Goal: Information Seeking & Learning: Learn about a topic

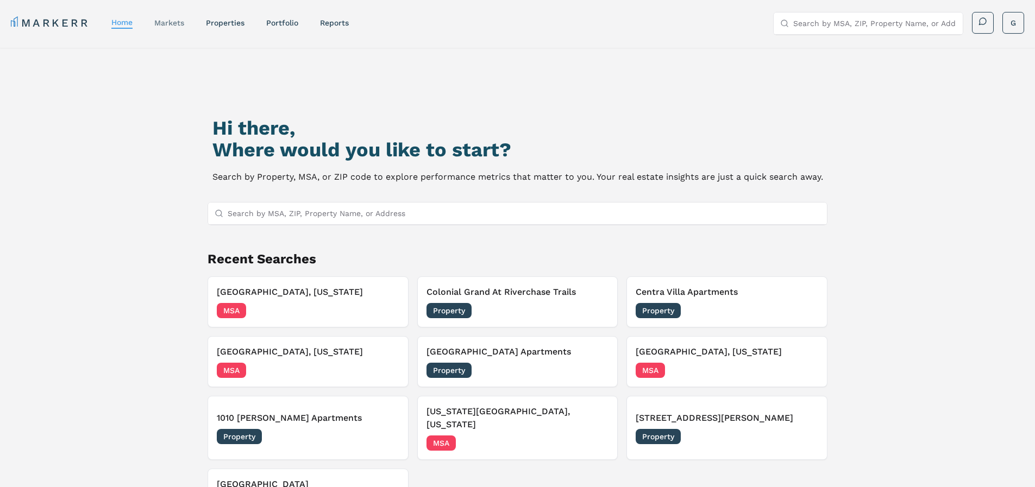
click at [183, 20] on link "markets" at bounding box center [169, 22] width 30 height 9
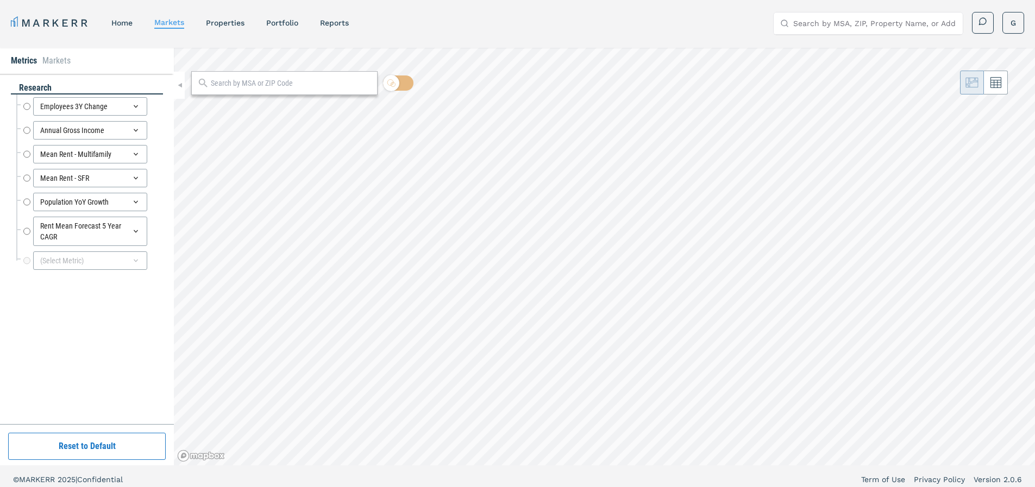
radio input "true"
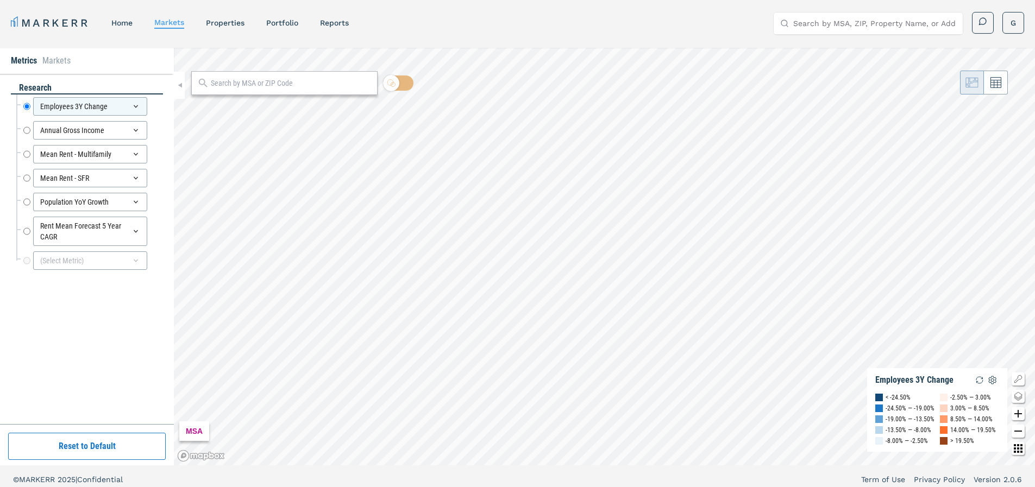
click at [273, 89] on div at bounding box center [284, 83] width 186 height 24
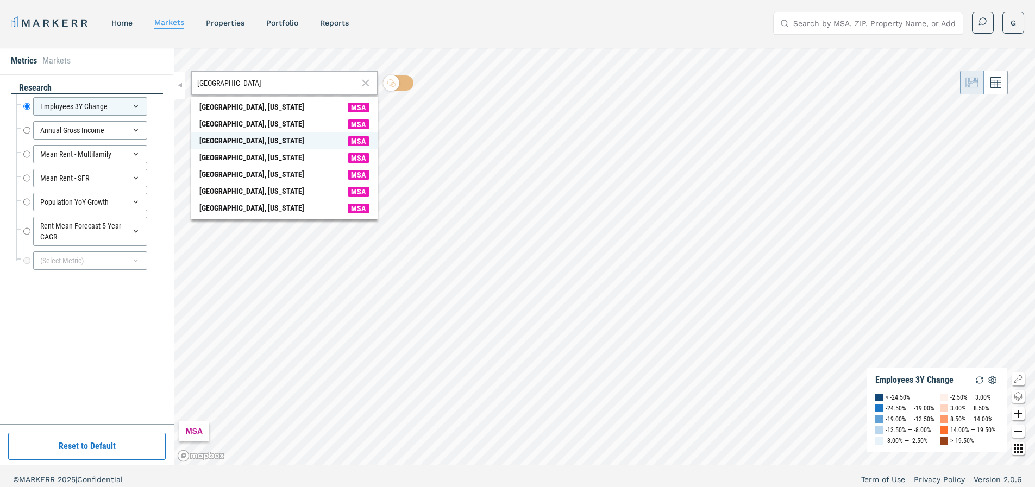
type input "atlanta"
click at [239, 142] on div "[GEOGRAPHIC_DATA], [US_STATE]" at bounding box center [251, 140] width 105 height 11
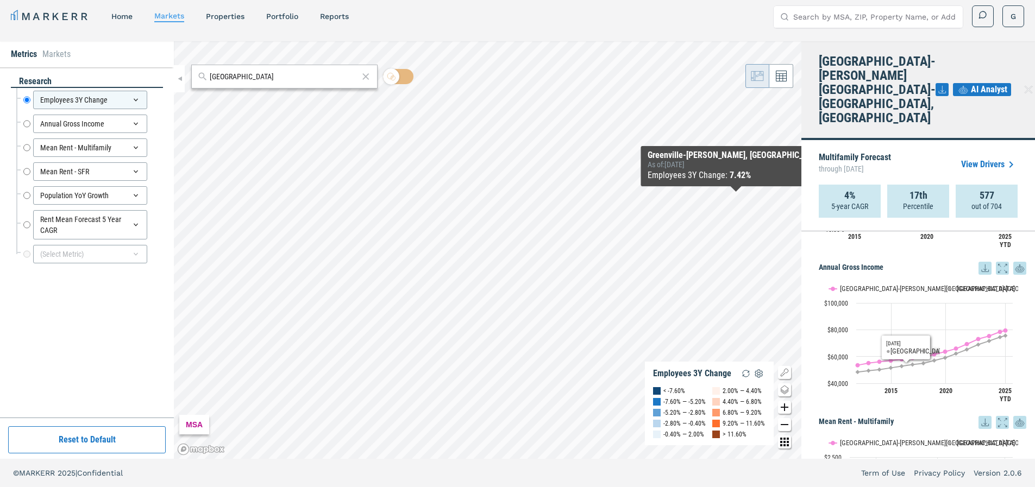
scroll to position [173, 0]
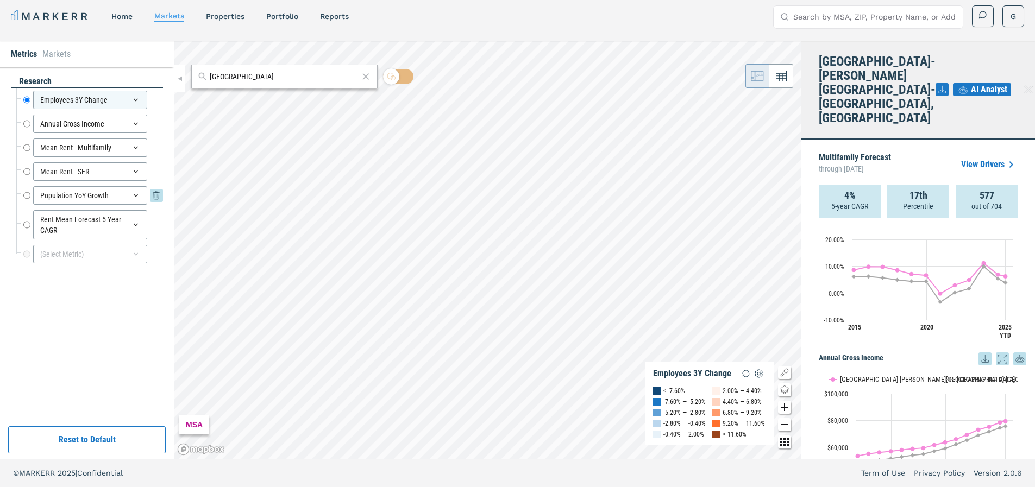
click at [24, 195] on input "Population YoY Growth" at bounding box center [26, 195] width 7 height 18
radio input "false"
radio input "true"
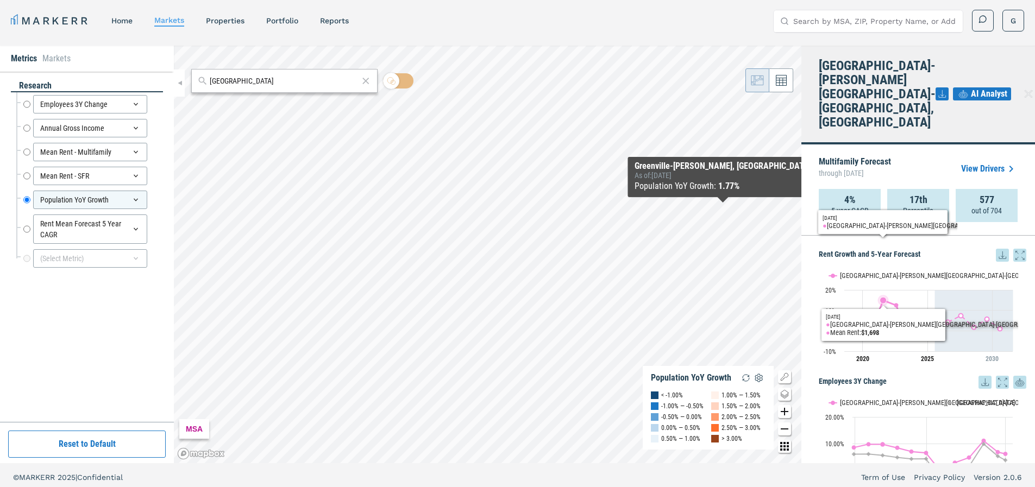
scroll to position [0, 0]
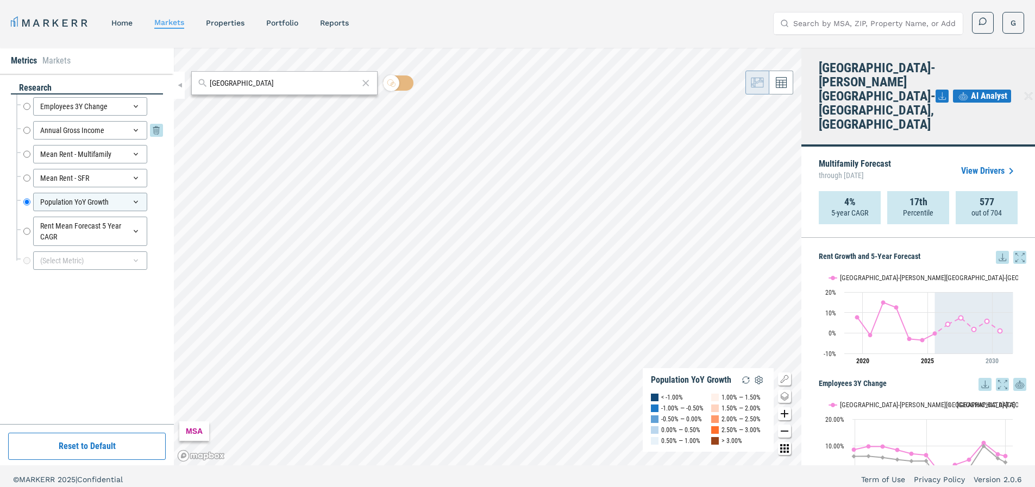
click at [27, 128] on input "Annual Gross Income" at bounding box center [26, 130] width 7 height 18
radio input "true"
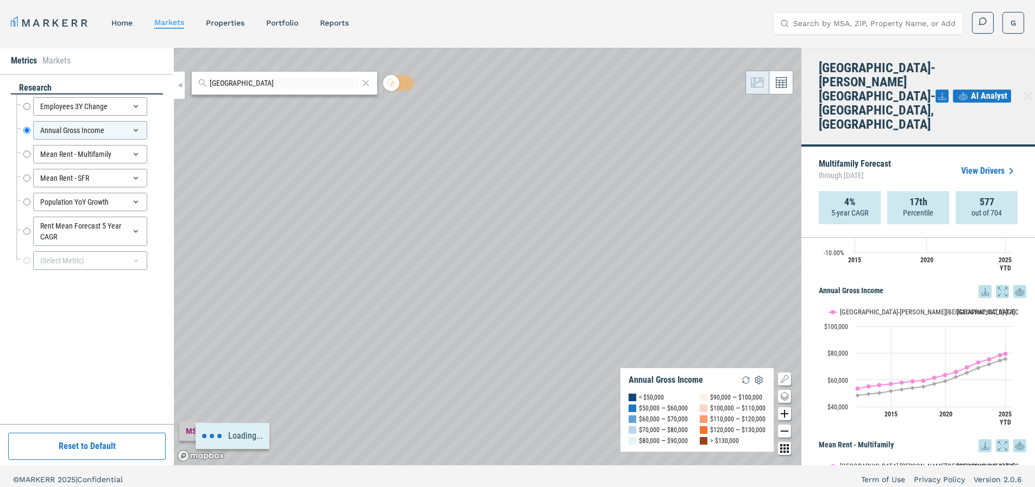
scroll to position [209, 0]
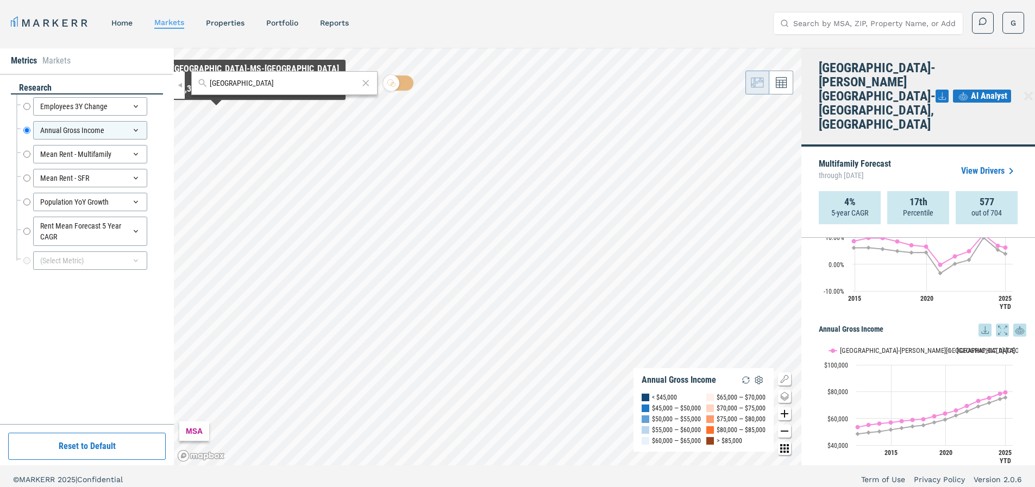
click at [71, 271] on div "(Select Metric)" at bounding box center [89, 261] width 147 height 24
click at [80, 258] on div "(Select Metric)" at bounding box center [90, 261] width 114 height 18
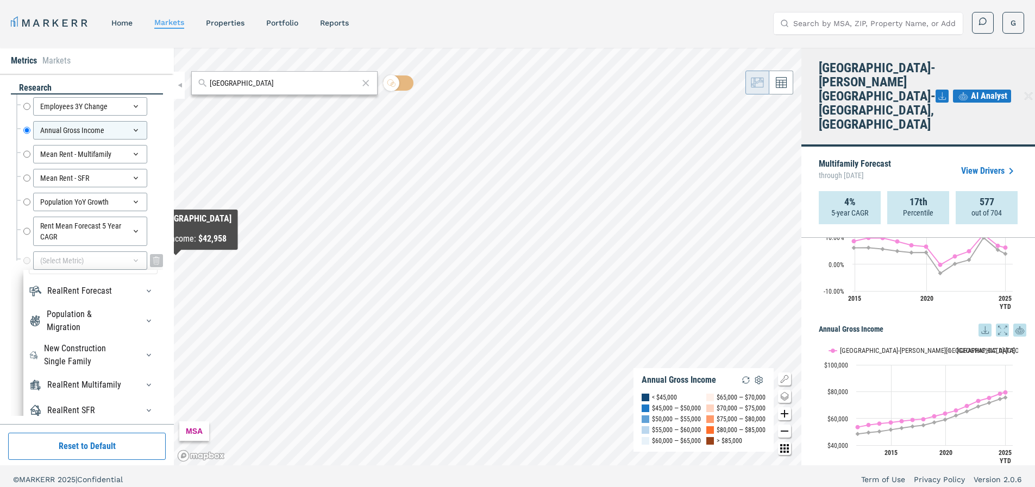
scroll to position [0, 0]
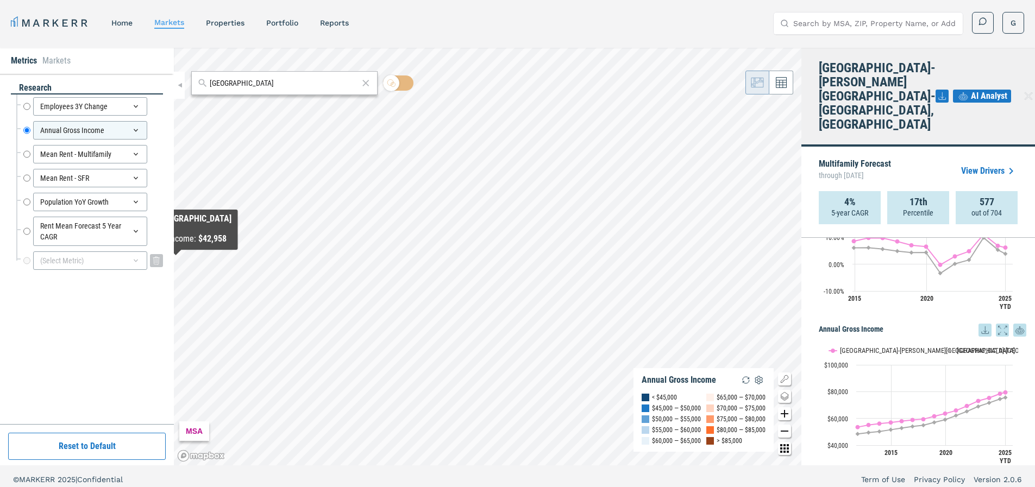
click at [85, 260] on div "(Select Metric)" at bounding box center [90, 261] width 114 height 18
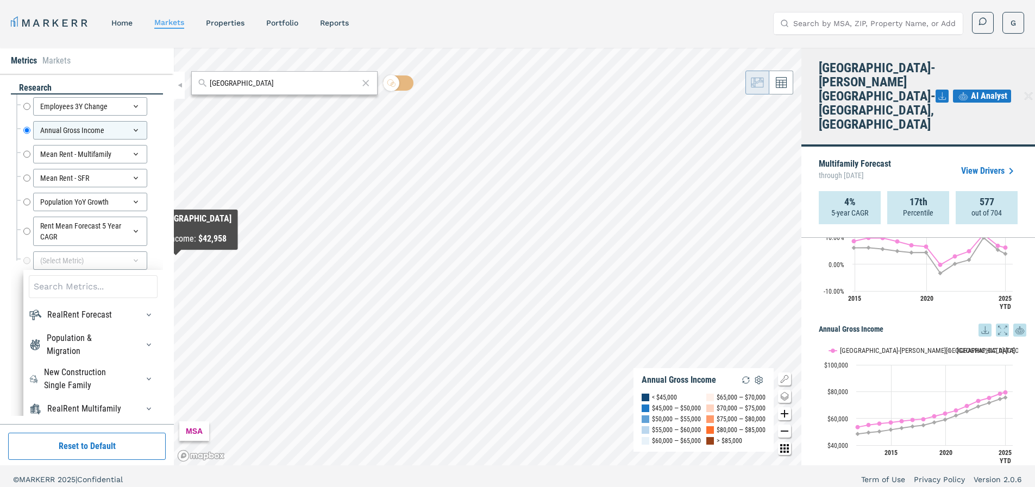
click at [83, 286] on input at bounding box center [93, 287] width 129 height 23
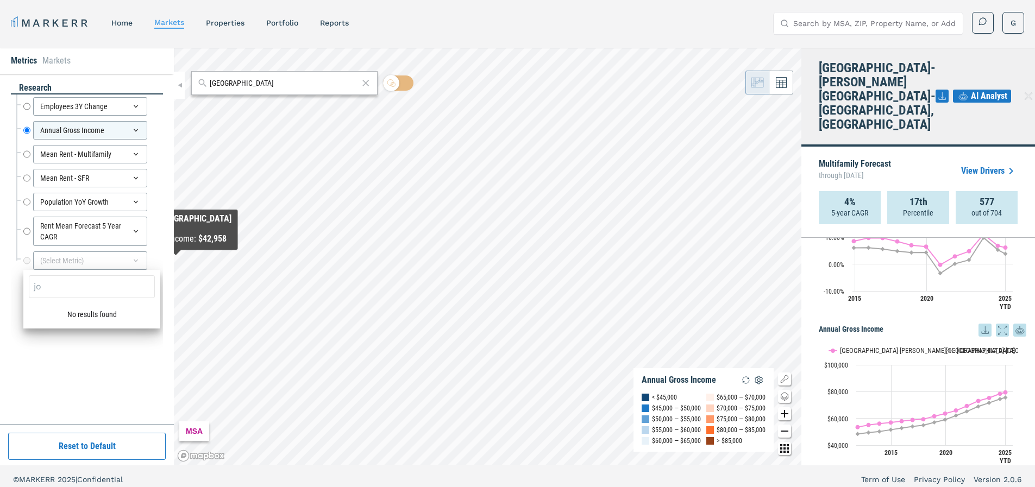
type input "job"
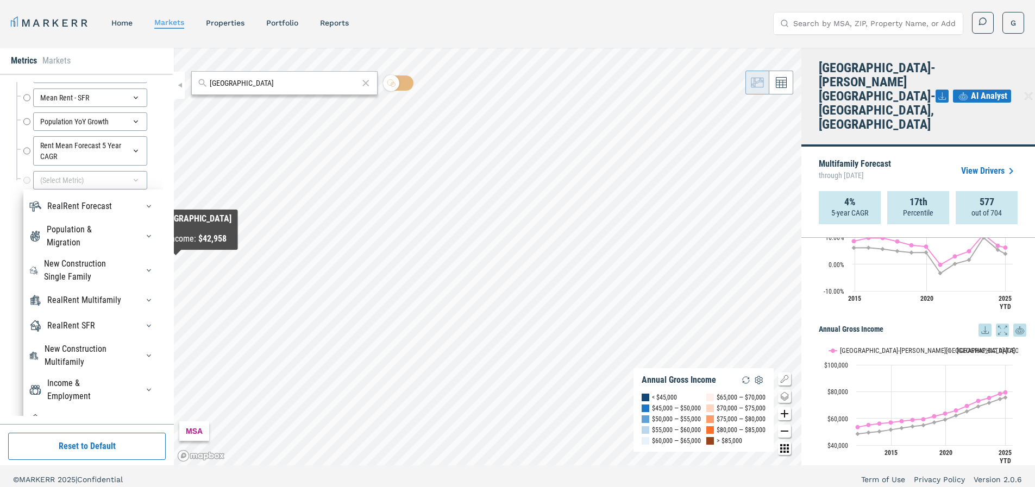
scroll to position [98, 0]
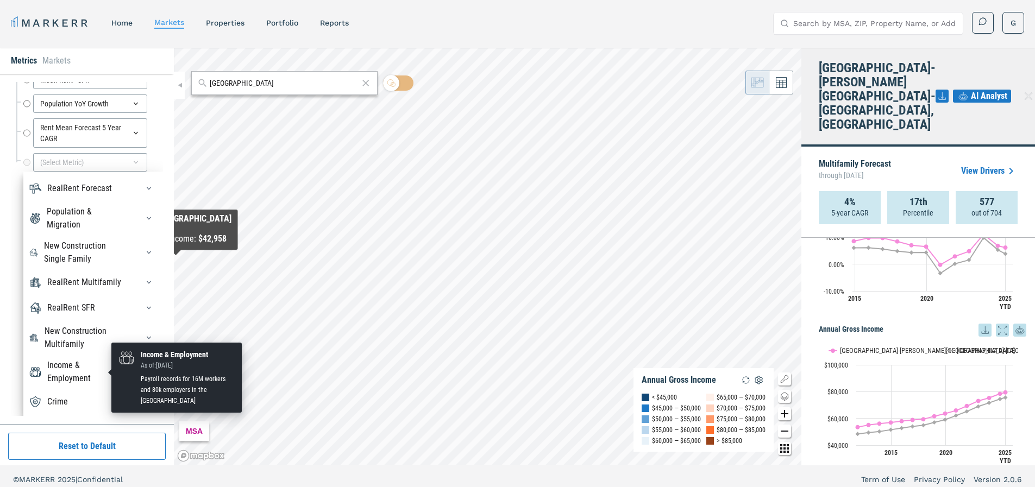
click at [71, 373] on div "Income & Employment" at bounding box center [86, 372] width 78 height 26
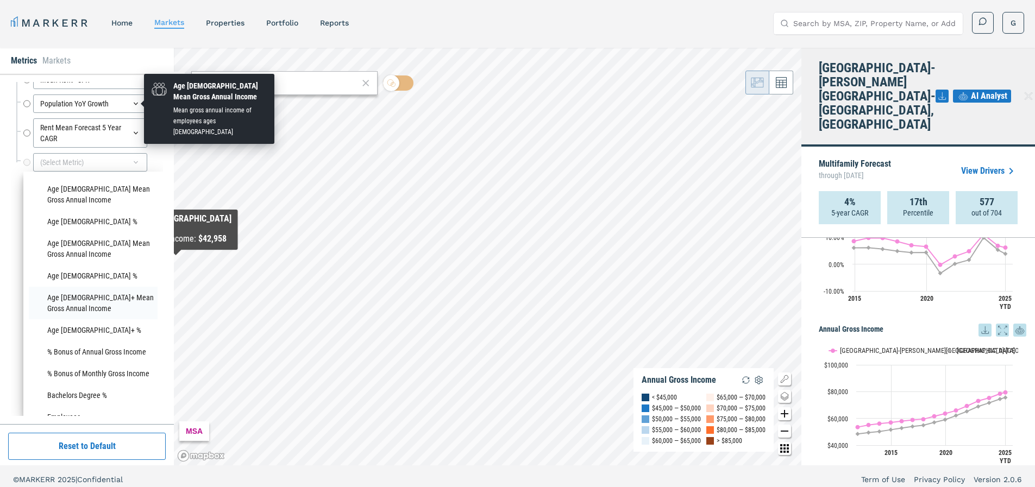
scroll to position [405, 0]
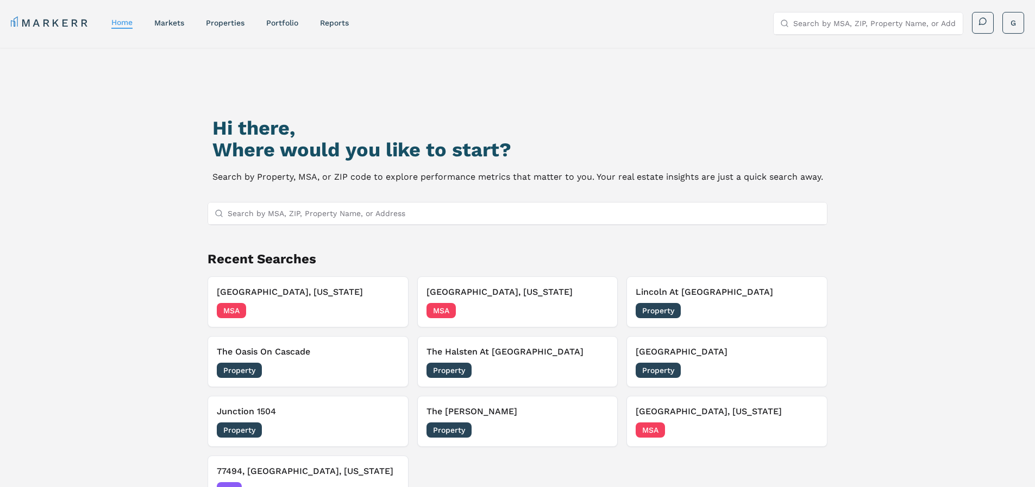
click at [171, 18] on link "markets" at bounding box center [169, 22] width 30 height 9
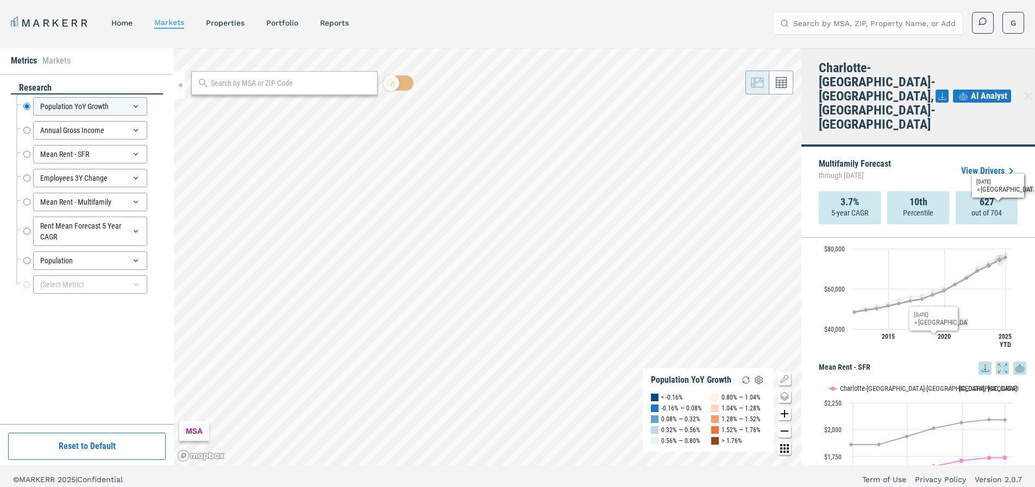
scroll to position [303, 0]
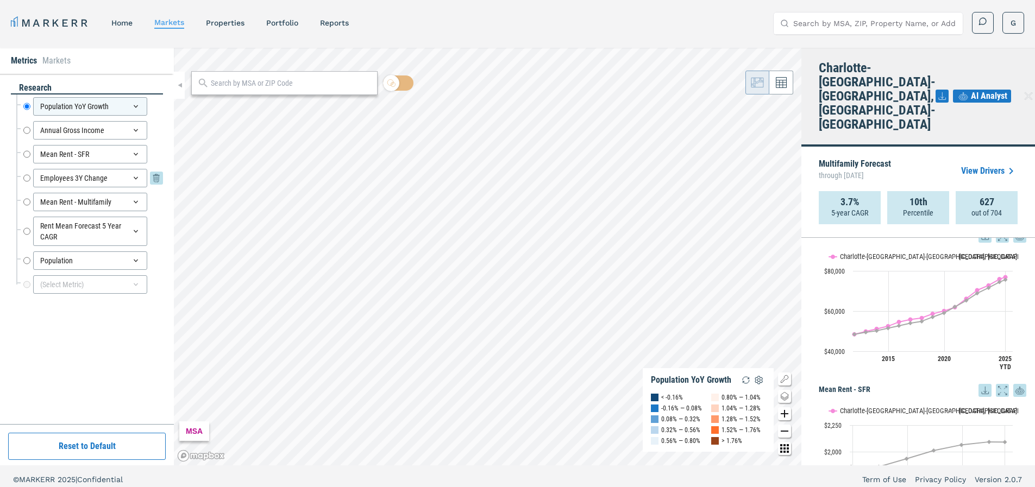
click at [89, 178] on div "Employees 3Y Change" at bounding box center [90, 178] width 114 height 18
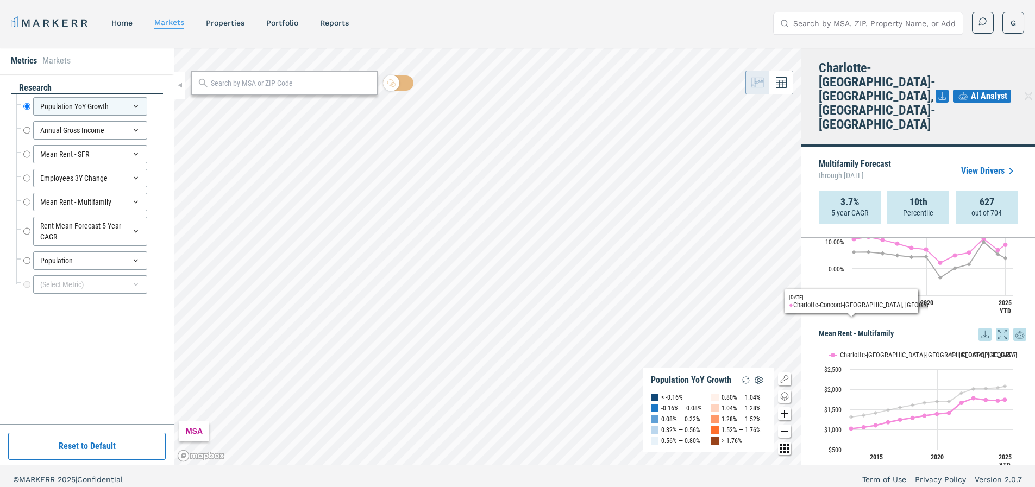
scroll to position [895, 0]
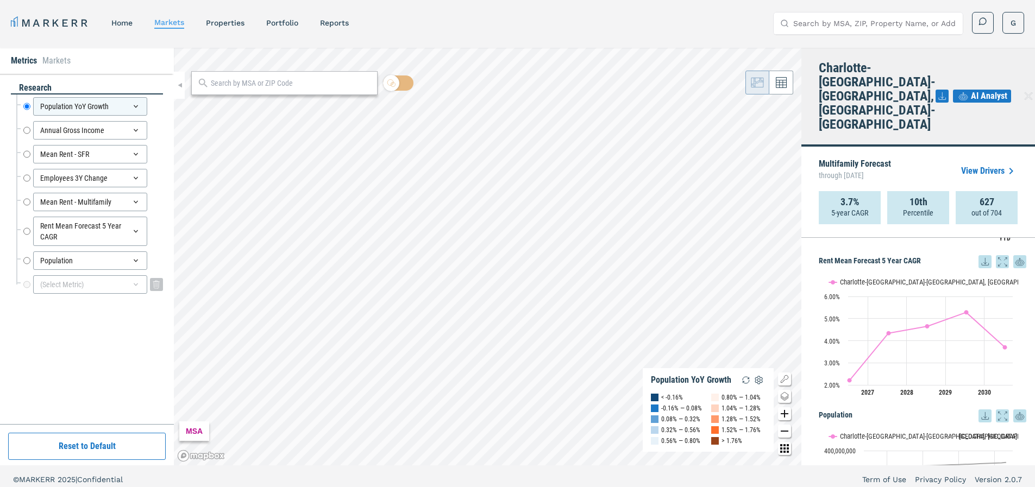
click at [93, 286] on div "(Select Metric)" at bounding box center [90, 285] width 114 height 18
click at [101, 165] on div "Mean Rent - SFR Mean Rent - SFR" at bounding box center [89, 154] width 147 height 24
click at [27, 181] on input "Employees 3Y Change" at bounding box center [26, 178] width 7 height 18
radio input "false"
radio input "true"
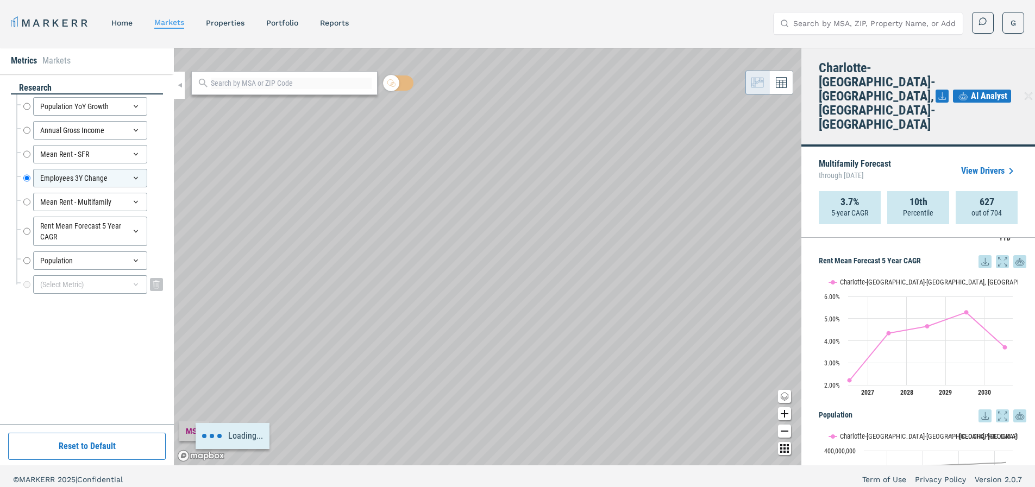
click at [103, 283] on div "(Select Metric)" at bounding box center [90, 285] width 114 height 18
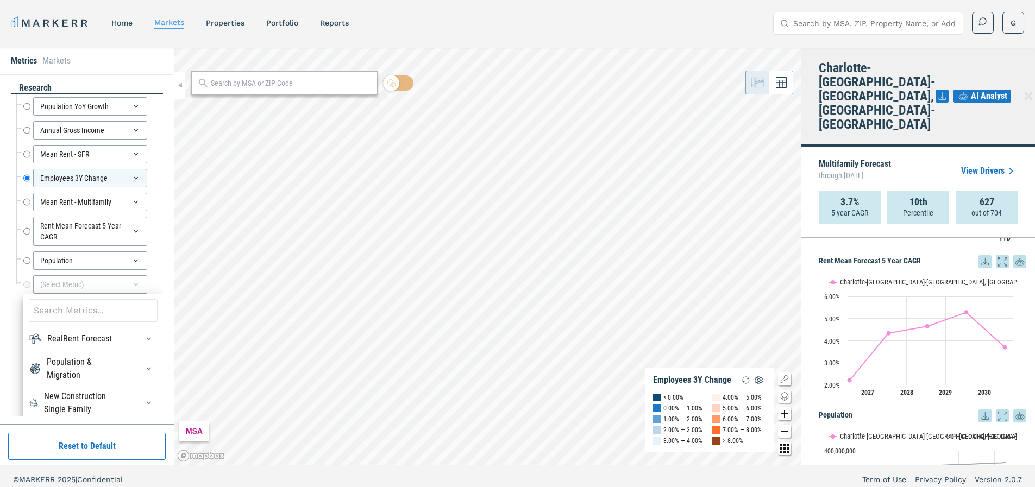
click at [95, 313] on input at bounding box center [93, 310] width 129 height 23
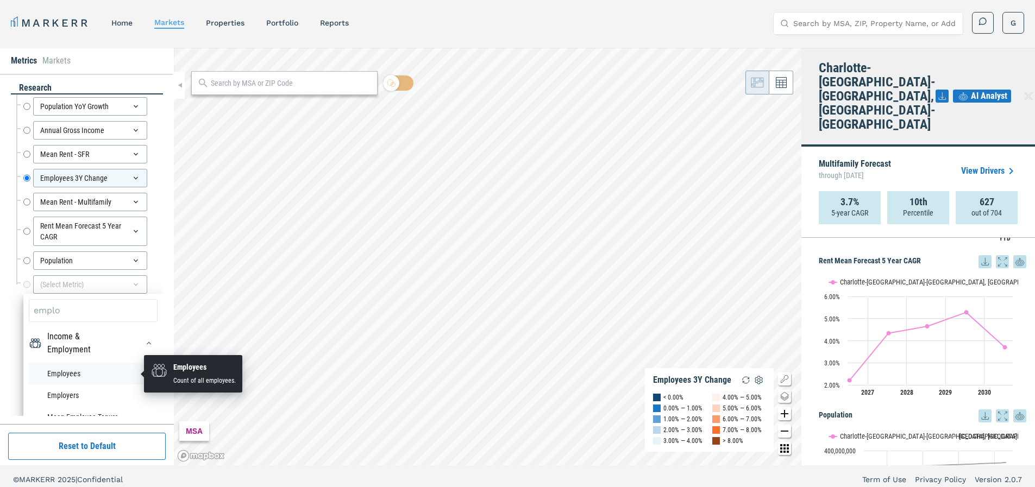
type input "emplo"
click at [80, 377] on li "Employees" at bounding box center [93, 374] width 129 height 22
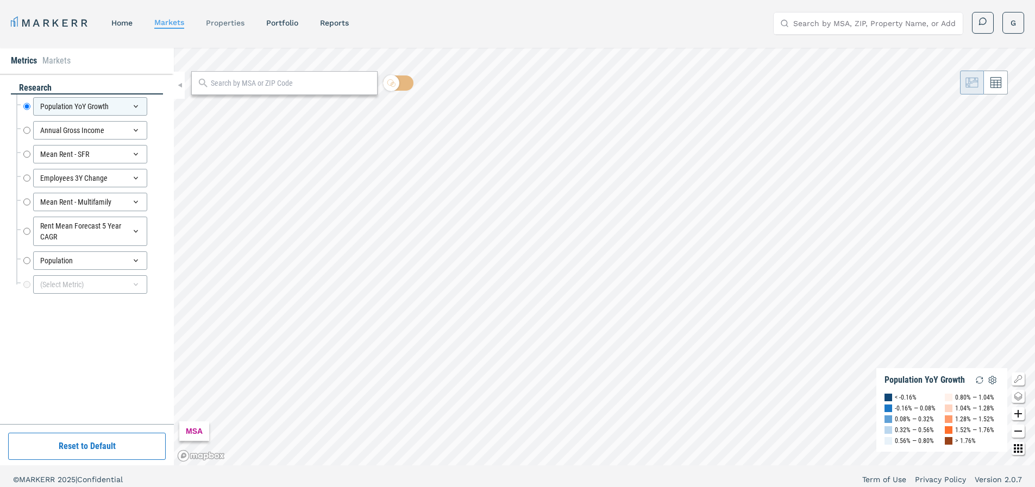
click at [224, 26] on link "properties" at bounding box center [225, 22] width 39 height 9
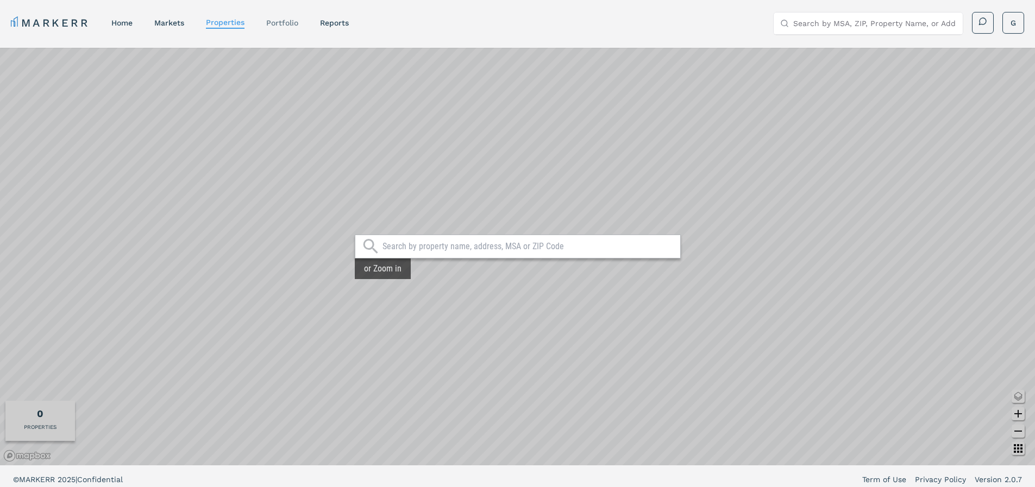
click at [286, 25] on link "Portfolio" at bounding box center [282, 22] width 32 height 9
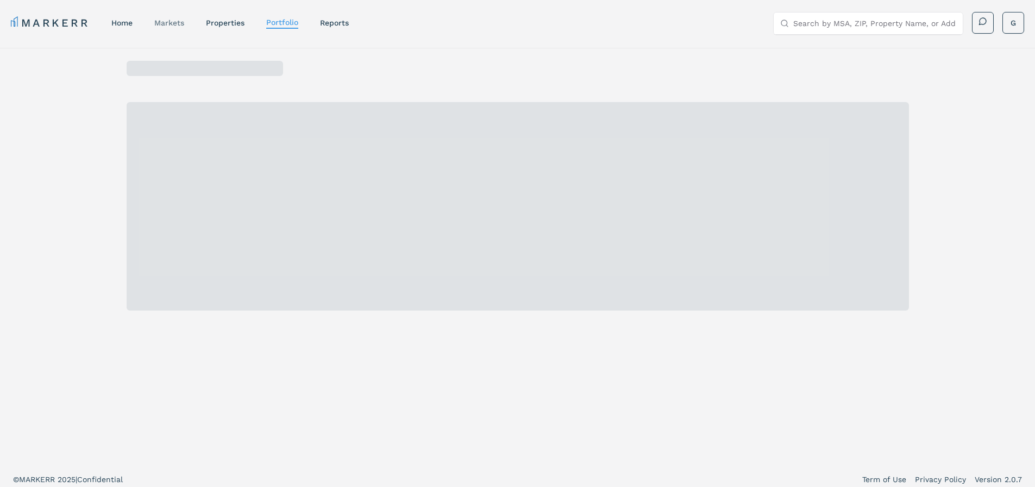
click at [168, 28] on div "markets" at bounding box center [169, 22] width 30 height 11
click at [182, 21] on link "markets" at bounding box center [169, 22] width 30 height 9
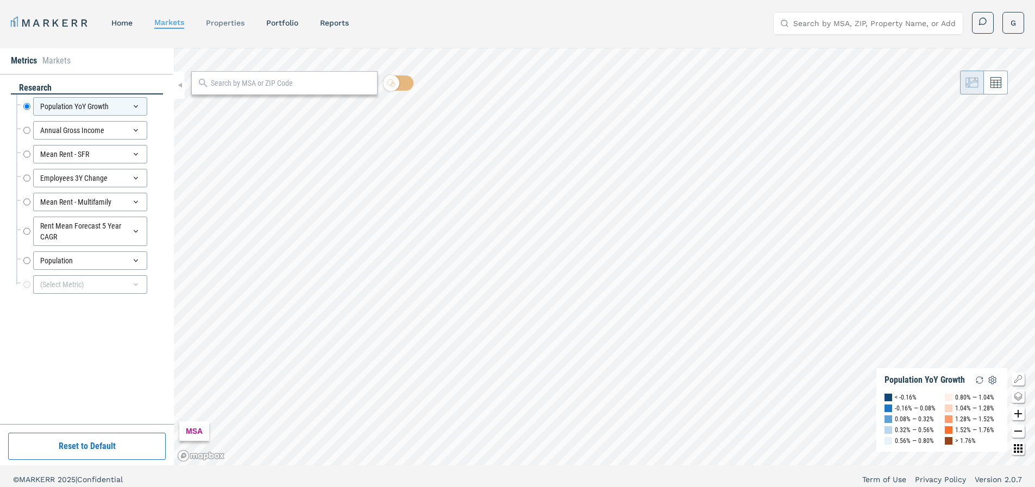
click at [233, 22] on link "properties" at bounding box center [225, 22] width 39 height 9
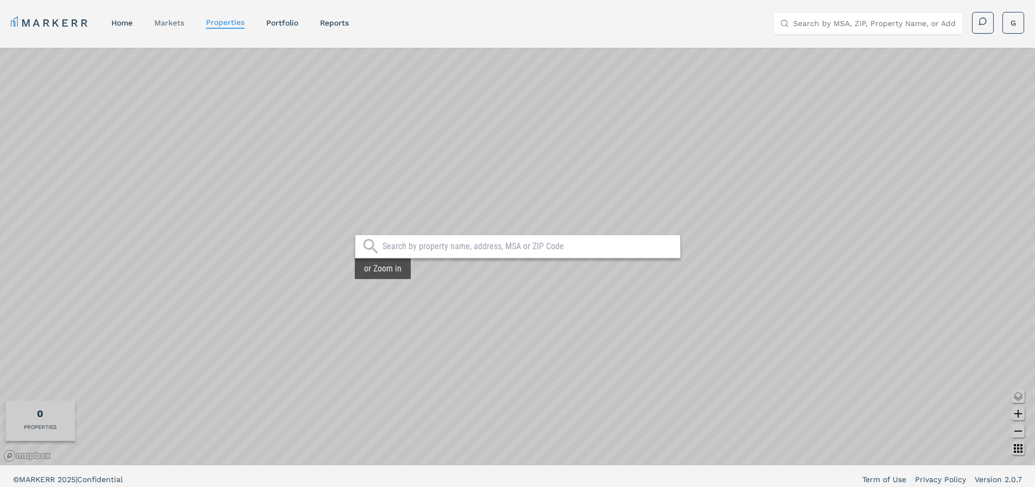
click at [177, 21] on link "markets" at bounding box center [169, 22] width 30 height 9
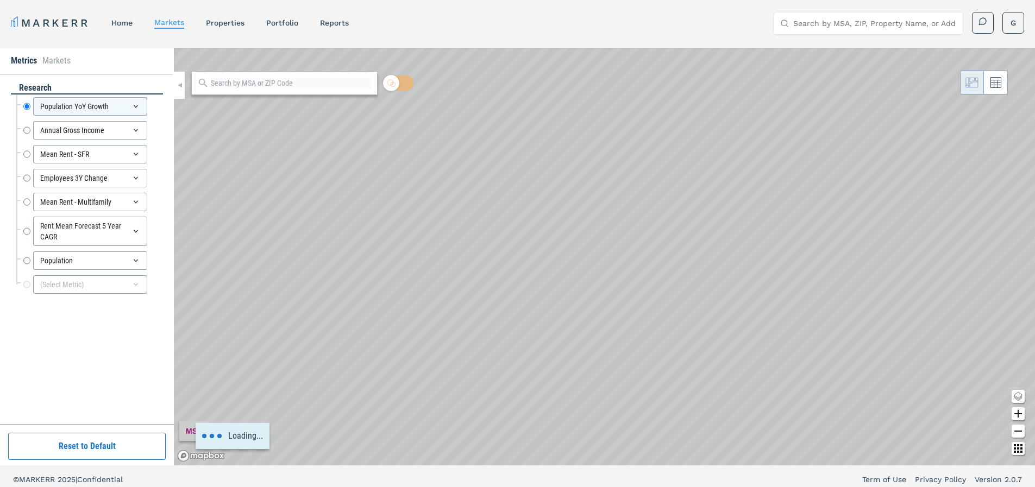
click at [130, 23] on link "home" at bounding box center [121, 22] width 21 height 9
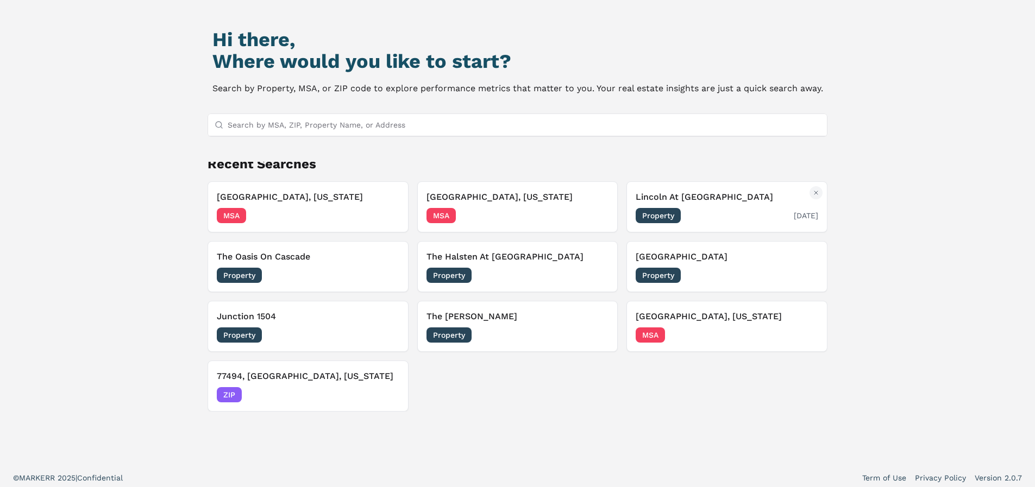
scroll to position [90, 0]
click at [356, 195] on h3 "[GEOGRAPHIC_DATA], [US_STATE]" at bounding box center [308, 196] width 183 height 13
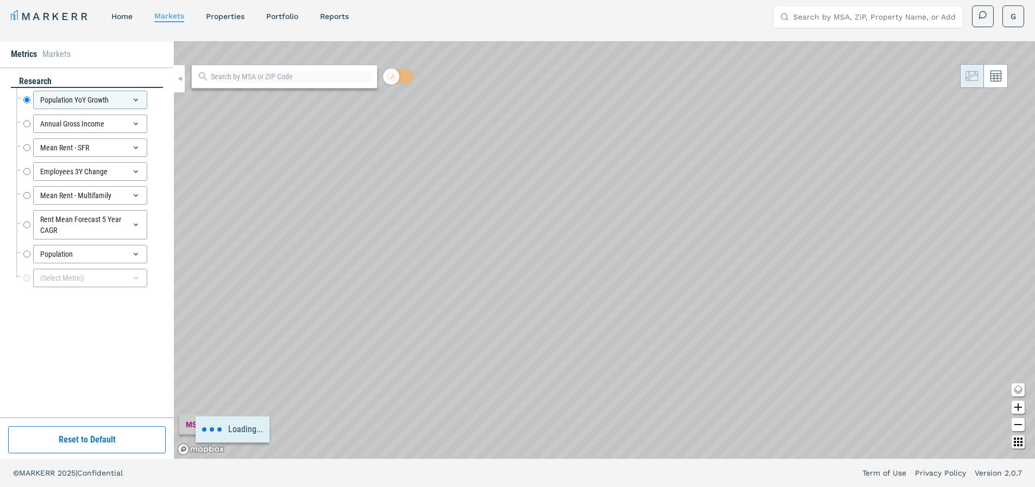
scroll to position [7, 0]
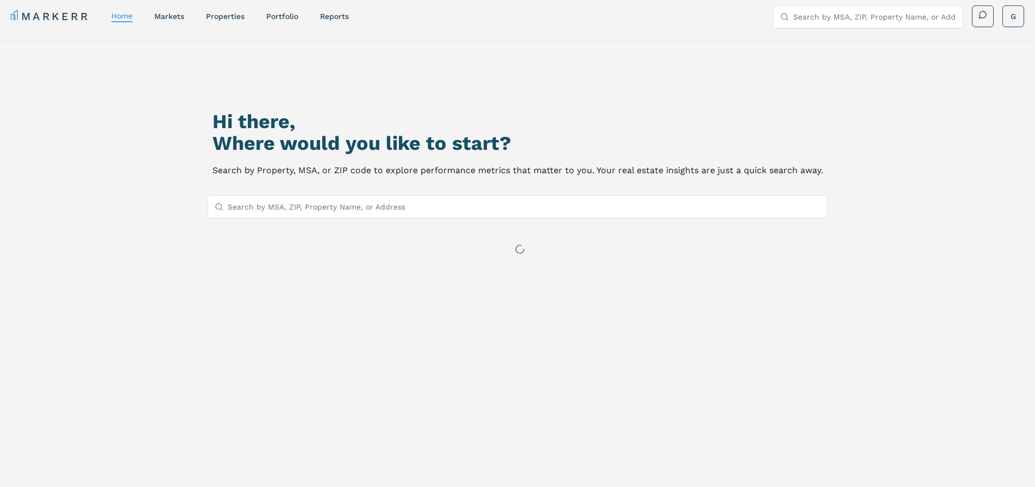
scroll to position [90, 0]
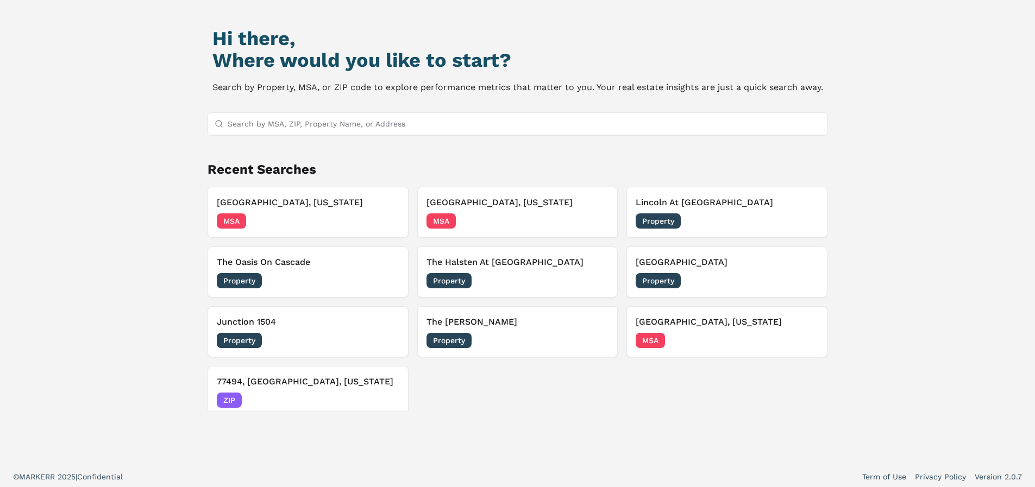
click at [454, 121] on input "Search by MSA, ZIP, Property Name, or Address" at bounding box center [524, 124] width 593 height 22
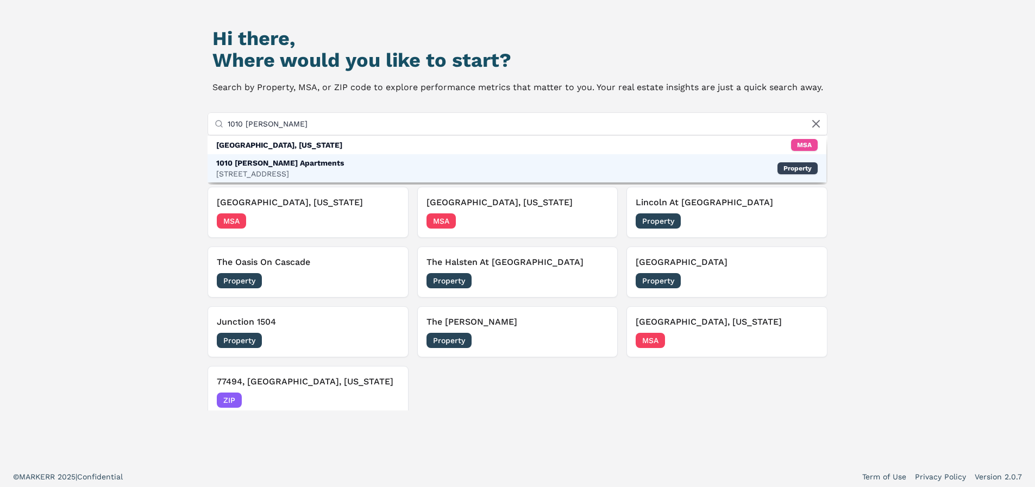
type input "1010 Dilworth"
click at [296, 165] on div "1010 Dilworth Apartments" at bounding box center [280, 163] width 128 height 11
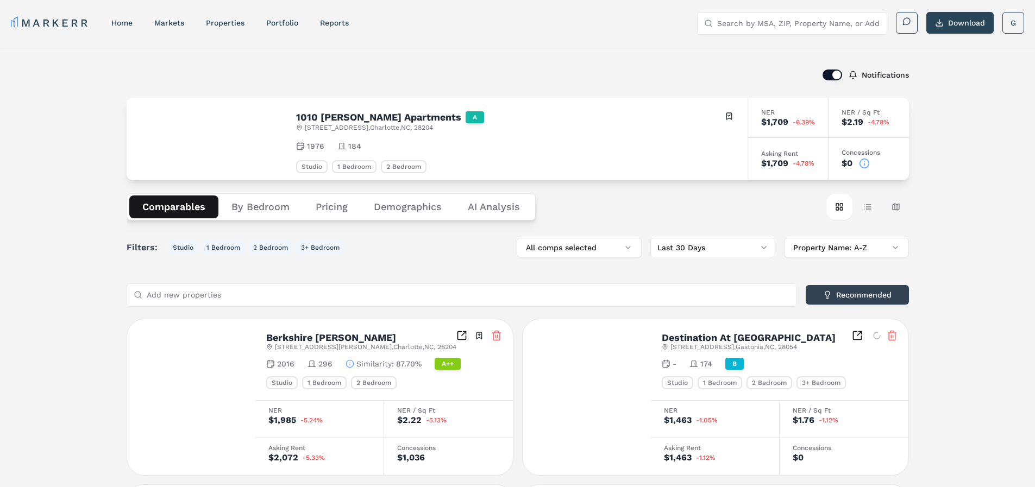
click at [416, 198] on button "Demographics" at bounding box center [408, 207] width 94 height 23
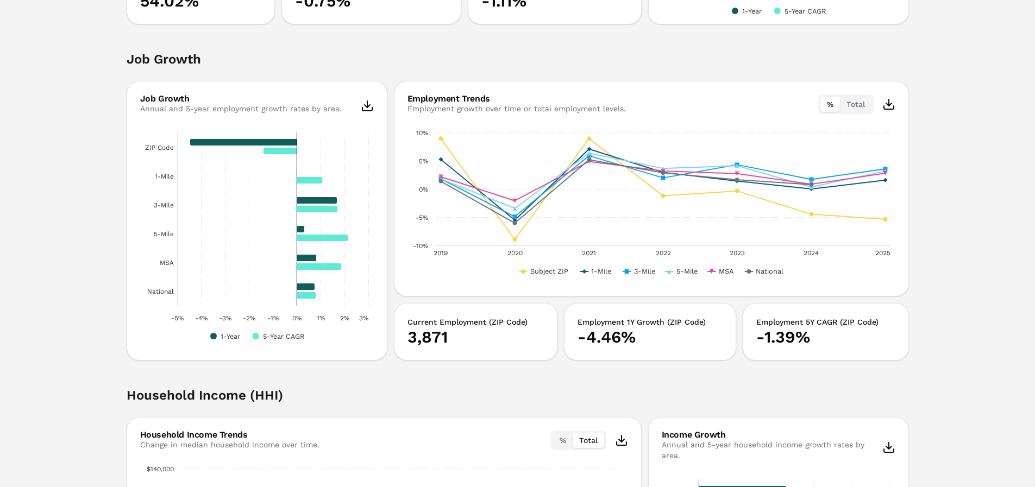
scroll to position [1173, 0]
click at [850, 105] on button "Total" at bounding box center [856, 104] width 32 height 15
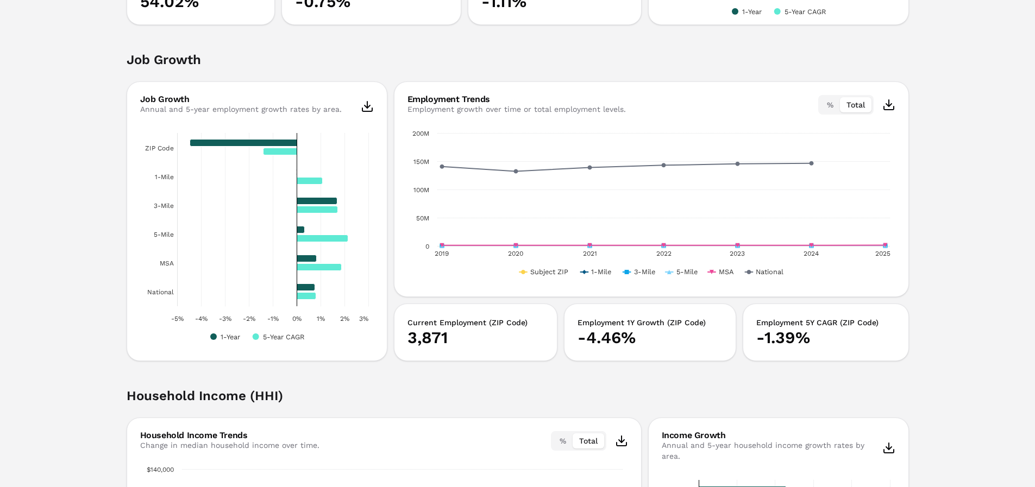
click at [830, 105] on button "%" at bounding box center [831, 104] width 20 height 15
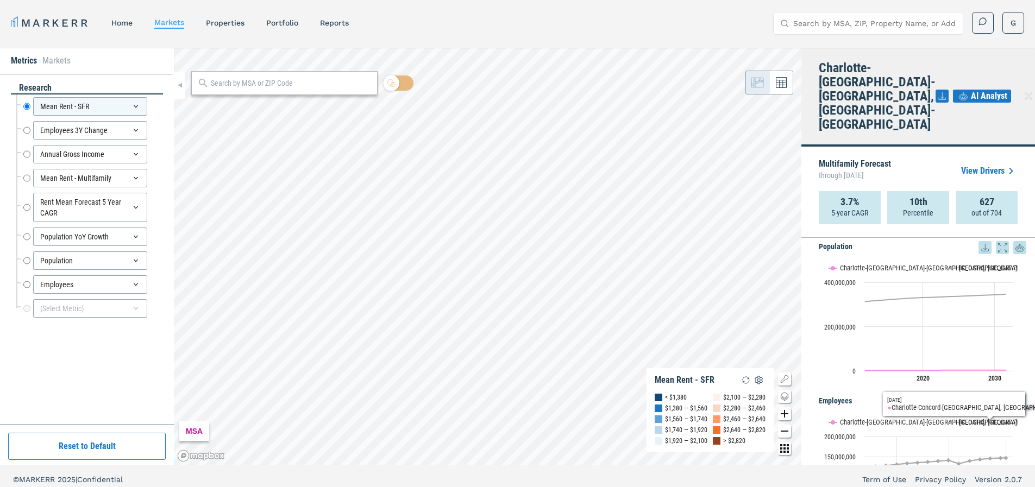
scroll to position [1112, 0]
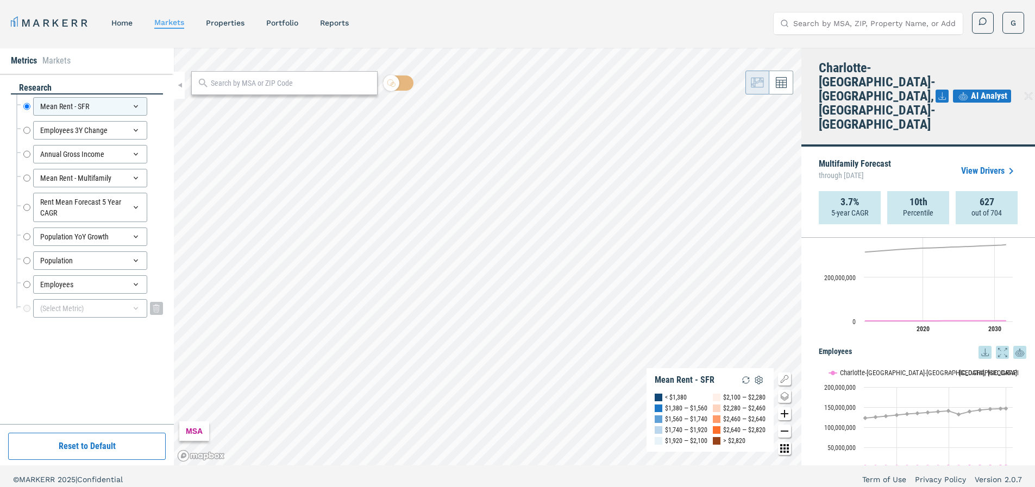
click at [69, 310] on div "(Select Metric)" at bounding box center [90, 308] width 114 height 18
click at [74, 334] on input at bounding box center [93, 334] width 129 height 23
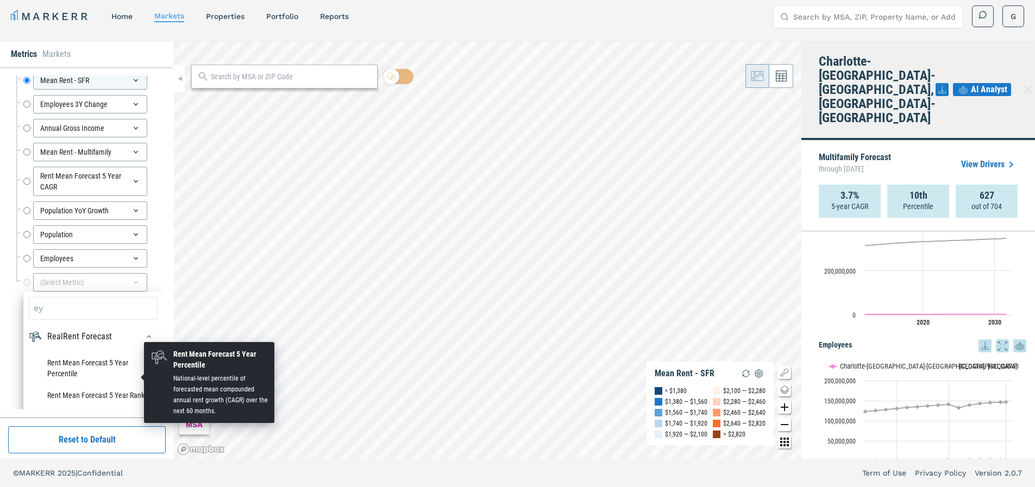
scroll to position [0, 0]
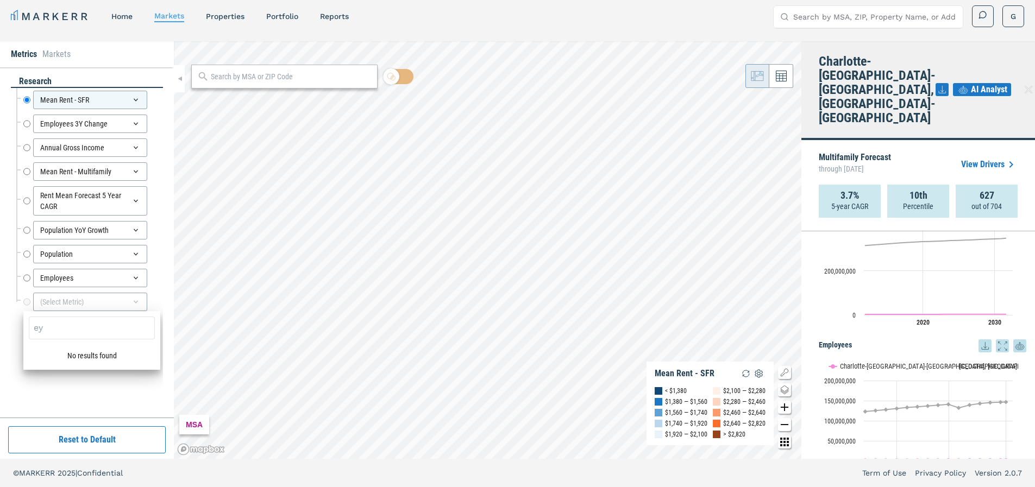
type input "e"
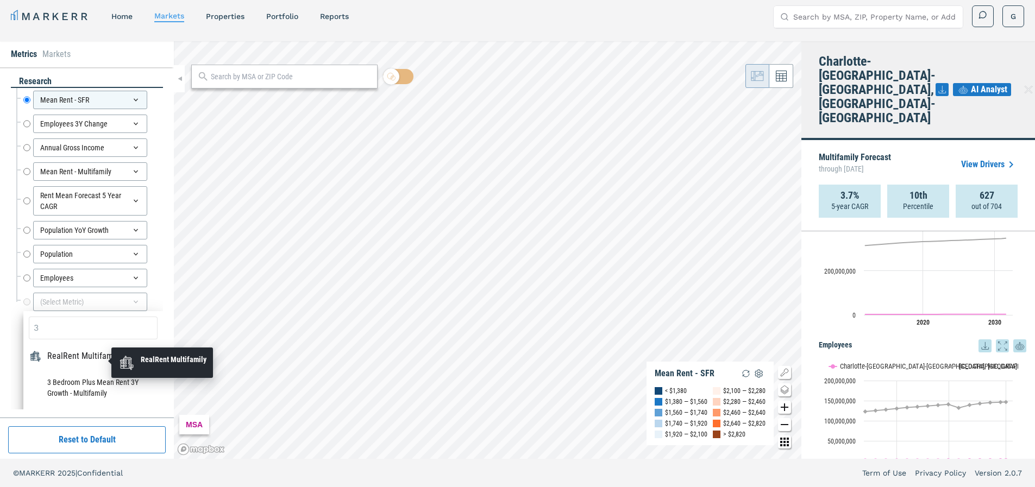
type input "3y"
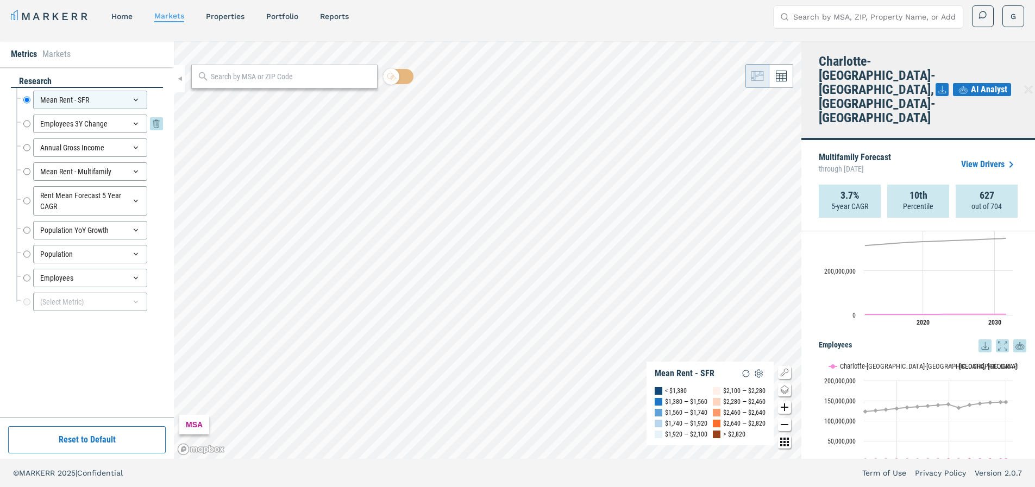
click at [27, 123] on input "Employees 3Y Change" at bounding box center [26, 124] width 7 height 18
radio input "false"
radio input "true"
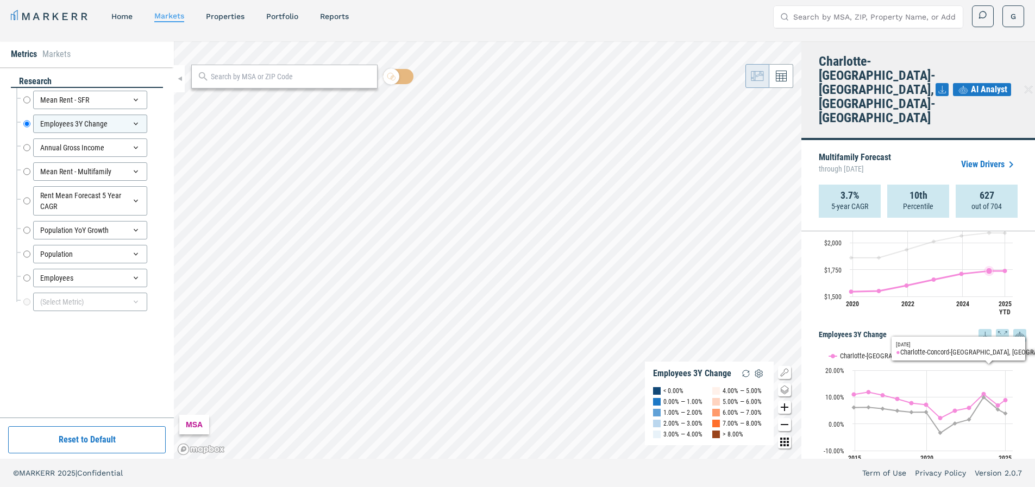
scroll to position [280, 0]
